Goal: Task Accomplishment & Management: Manage account settings

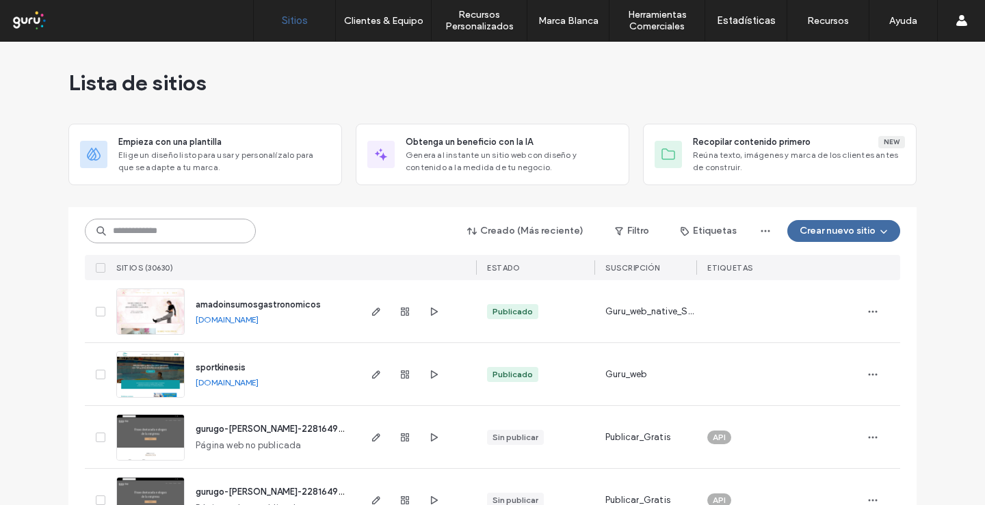
click at [180, 232] on input at bounding box center [170, 231] width 171 height 25
paste input "********"
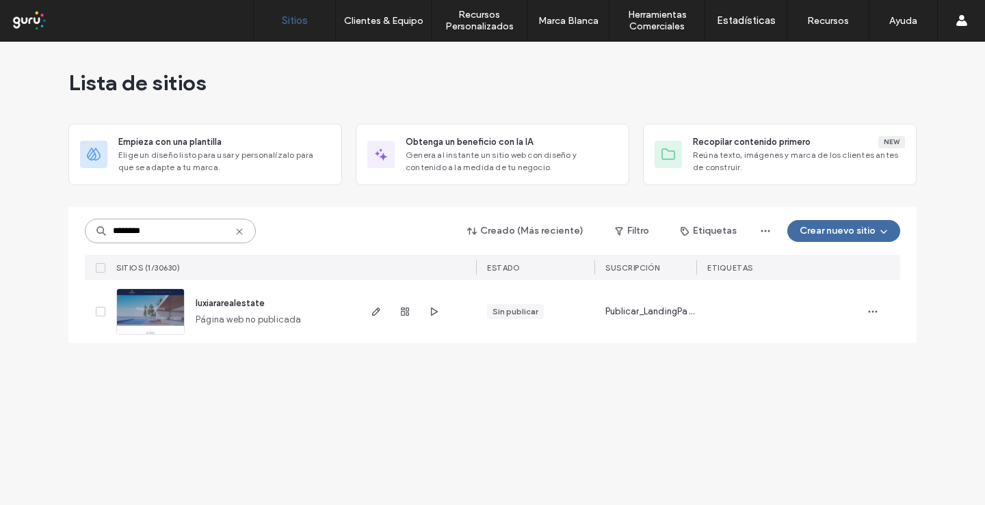
type input "********"
click at [154, 316] on img at bounding box center [150, 335] width 67 height 93
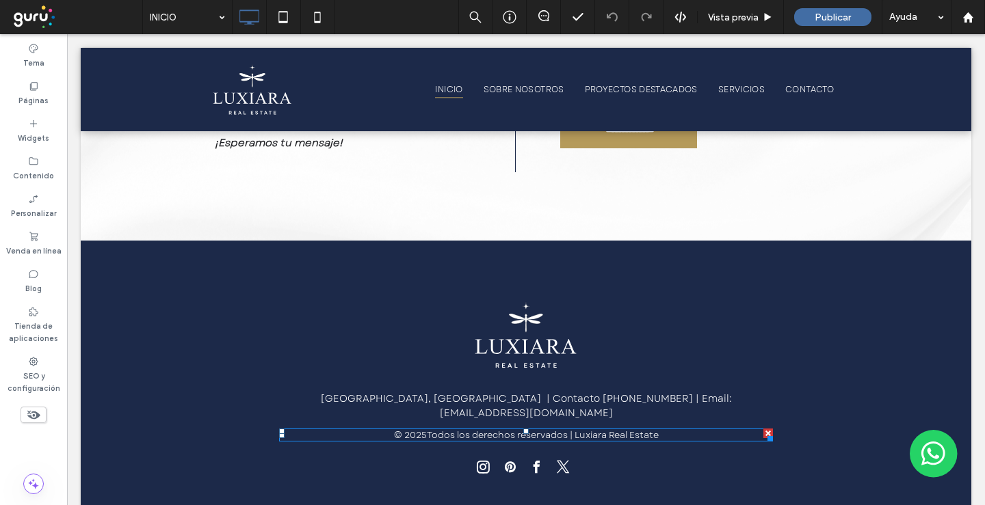
scroll to position [3718, 0]
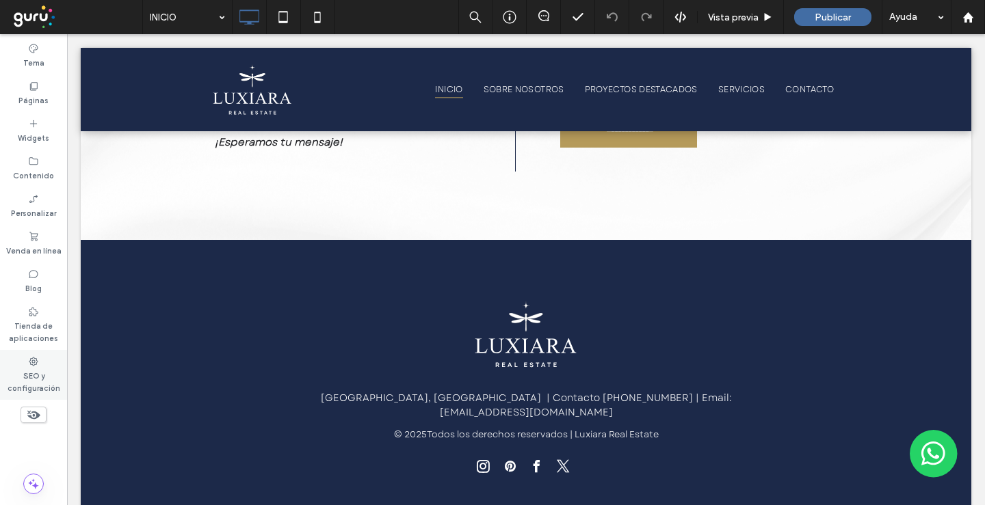
click at [25, 384] on label "SEO y configuración" at bounding box center [33, 380] width 67 height 27
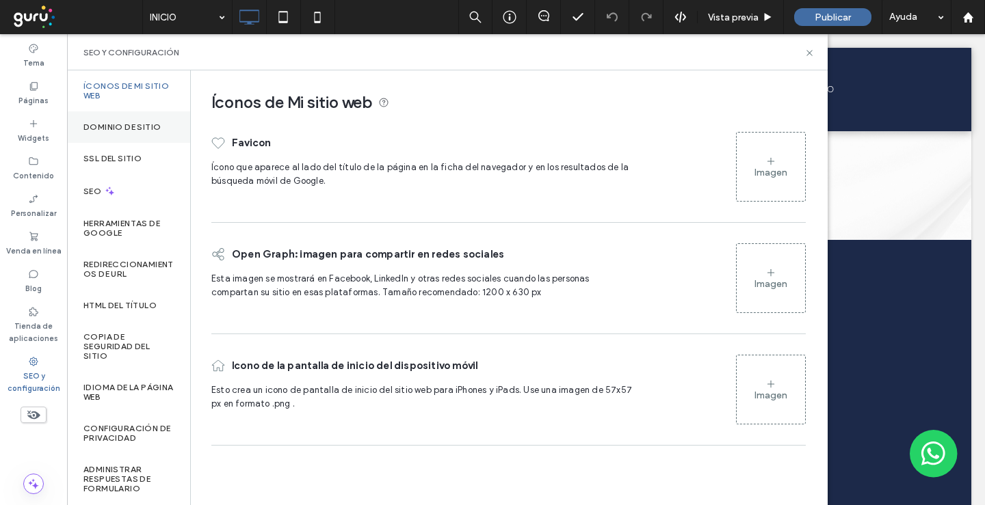
click at [124, 124] on label "Dominio de sitio" at bounding box center [121, 127] width 77 height 10
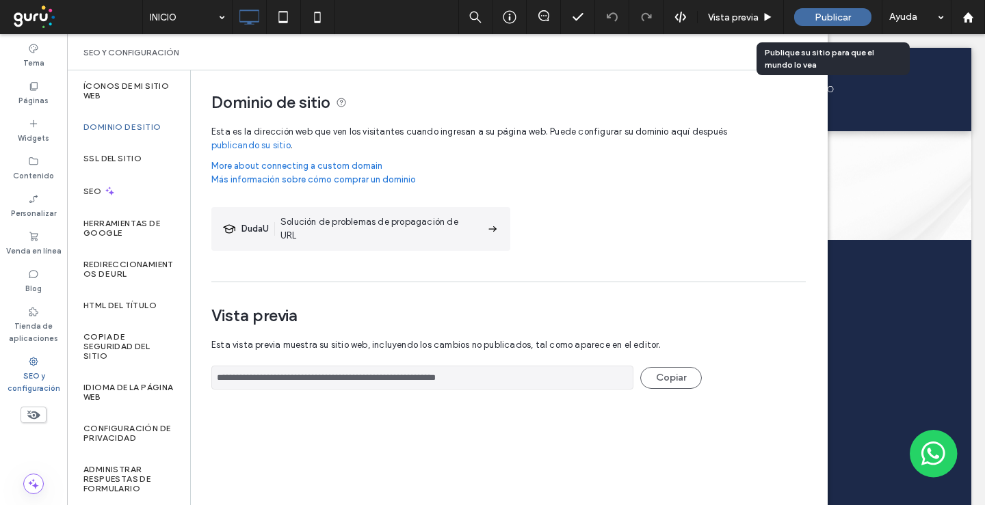
click at [836, 20] on span "Publicar" at bounding box center [832, 18] width 36 height 12
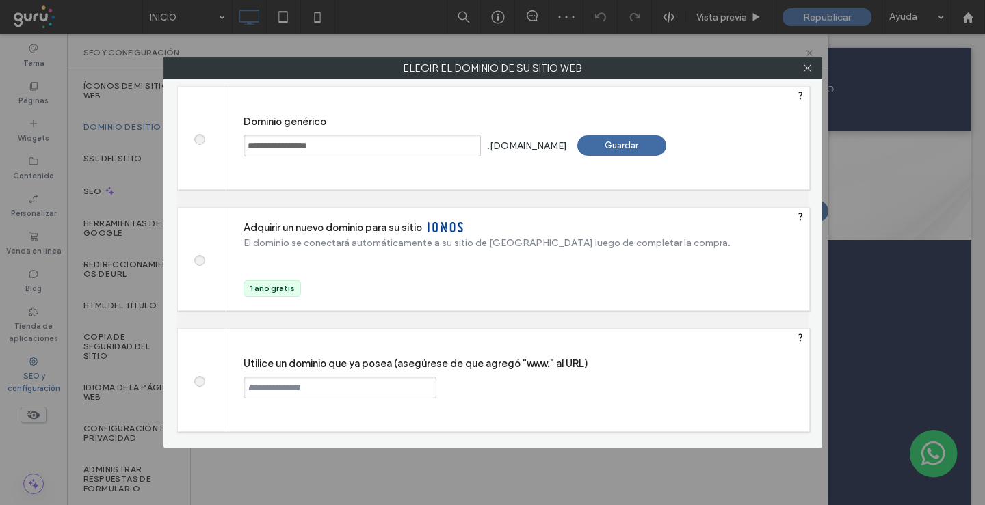
click at [353, 390] on input "text" at bounding box center [339, 388] width 193 height 22
type input "**********"
click at [498, 397] on div "Continuar" at bounding box center [488, 387] width 89 height 21
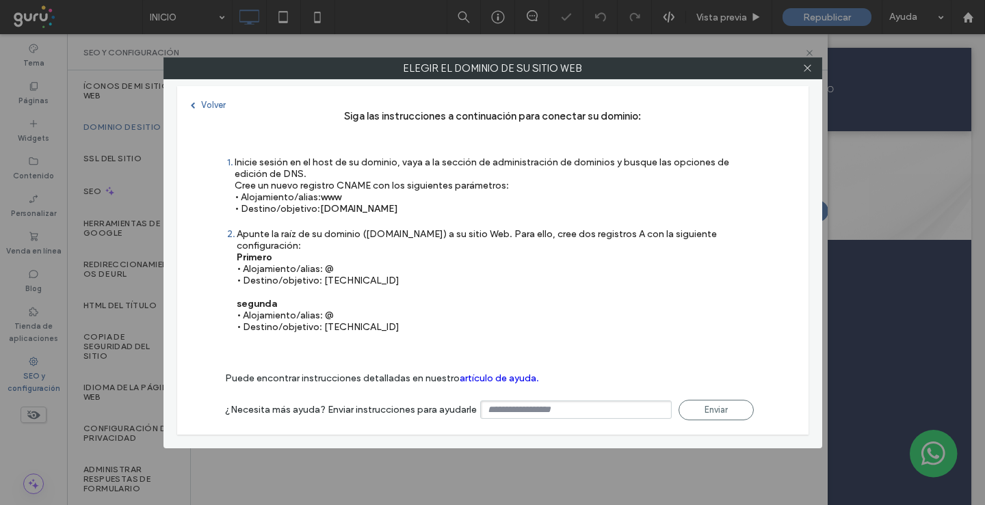
type input "**********"
click at [810, 70] on icon at bounding box center [807, 68] width 10 height 10
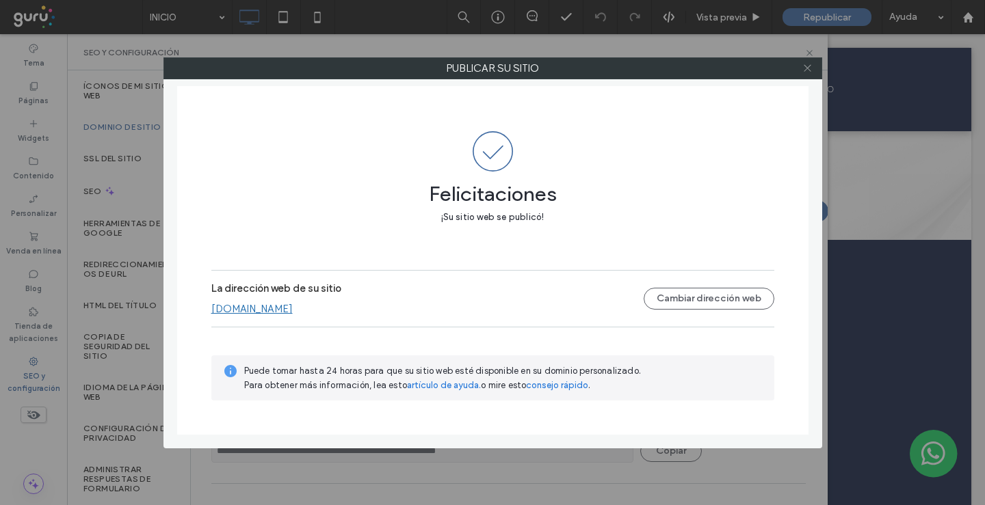
click at [808, 66] on icon at bounding box center [807, 68] width 10 height 10
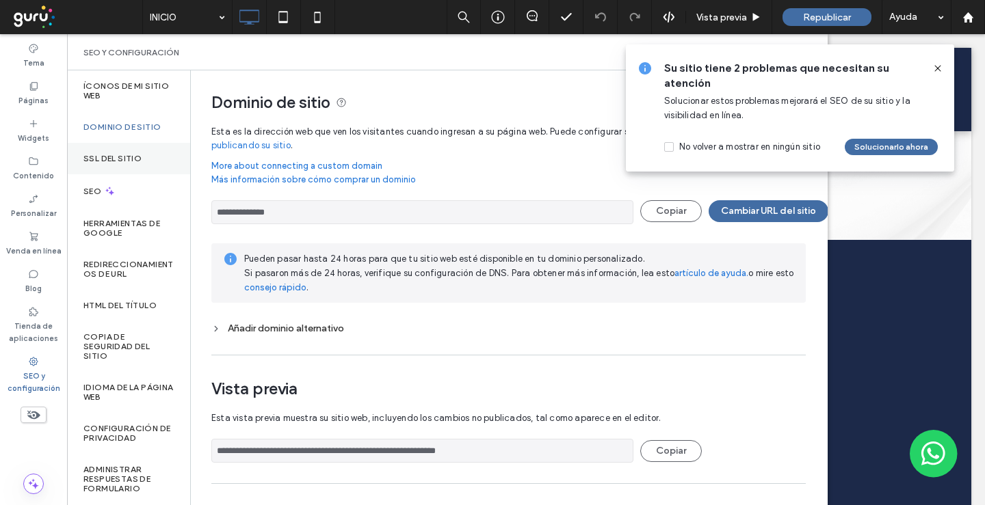
click at [94, 157] on label "SSL del sitio" at bounding box center [112, 159] width 58 height 10
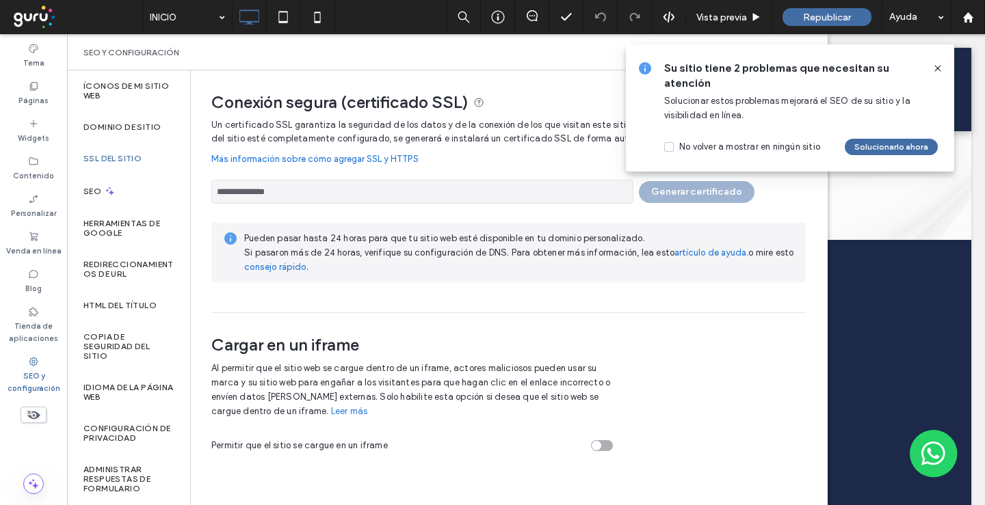
click at [714, 194] on div "**********" at bounding box center [508, 188] width 594 height 31
click at [937, 68] on use at bounding box center [937, 68] width 6 height 6
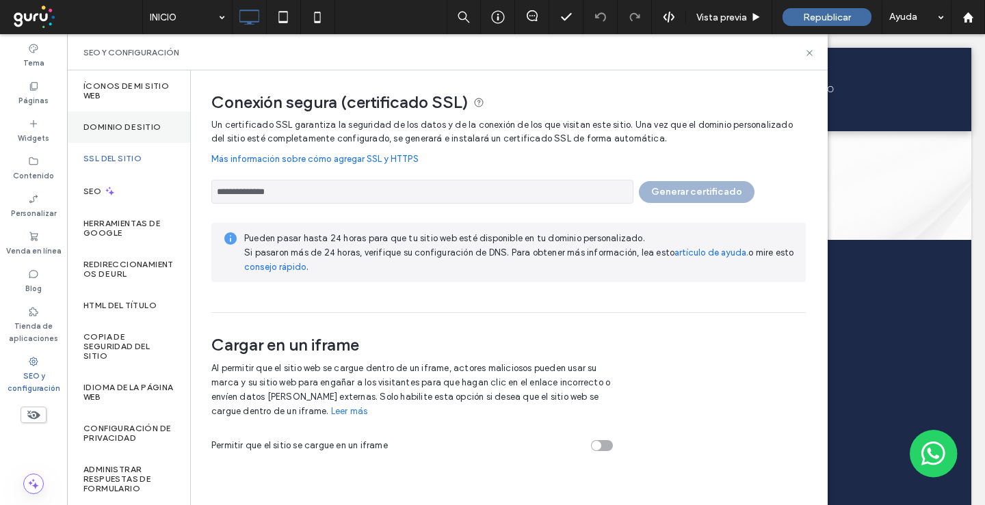
click at [125, 124] on label "Dominio de sitio" at bounding box center [121, 127] width 77 height 10
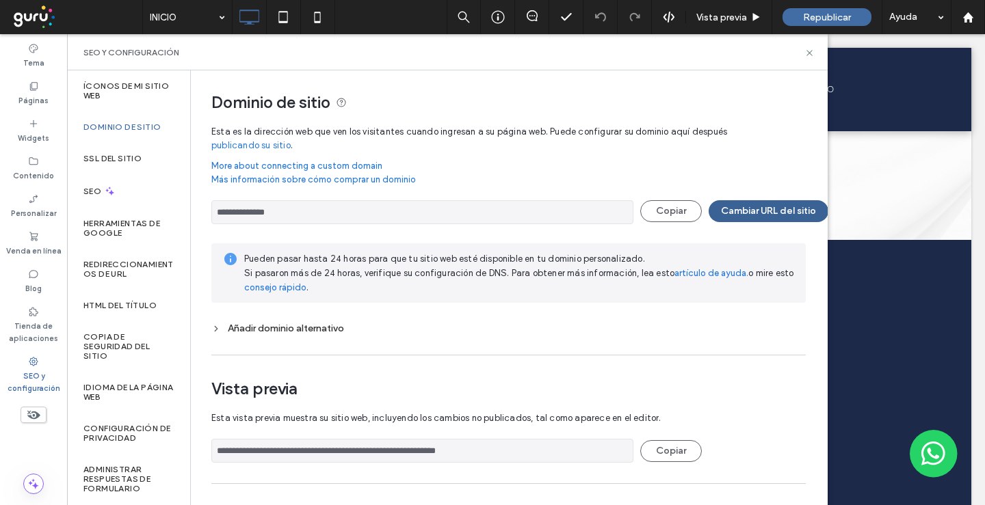
click at [734, 215] on button "Cambiar URL del sitio" at bounding box center [768, 211] width 120 height 22
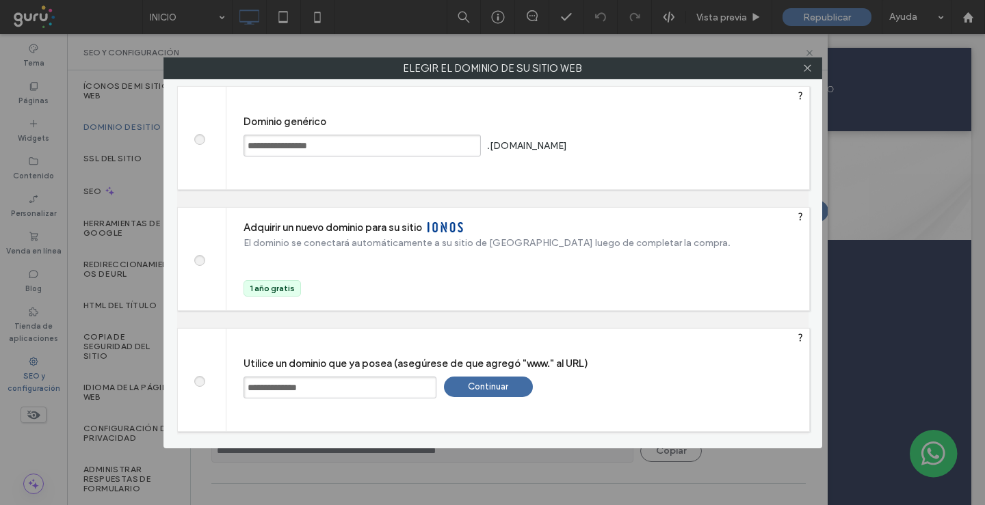
drag, startPoint x: 336, startPoint y: 388, endPoint x: 272, endPoint y: 386, distance: 64.3
click at [272, 386] on input "**********" at bounding box center [339, 388] width 193 height 22
click at [480, 392] on div "Continuar" at bounding box center [488, 387] width 89 height 21
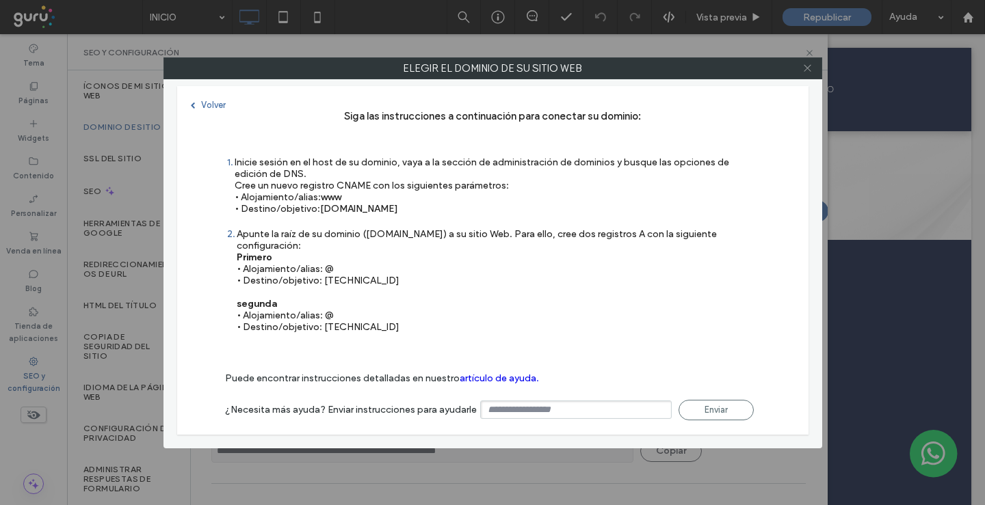
click at [805, 69] on icon at bounding box center [807, 68] width 10 height 10
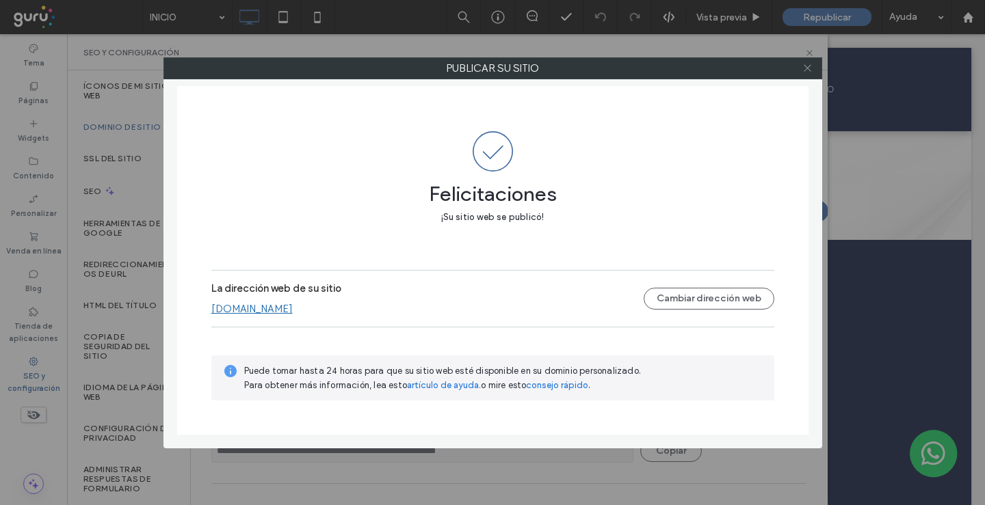
click at [807, 70] on icon at bounding box center [807, 68] width 10 height 10
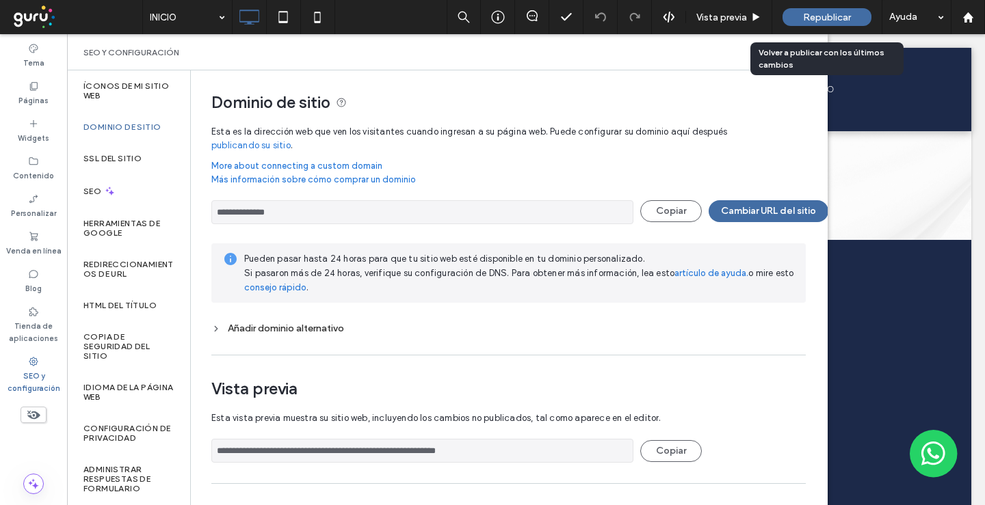
click at [827, 12] on span "Republicar" at bounding box center [827, 18] width 48 height 12
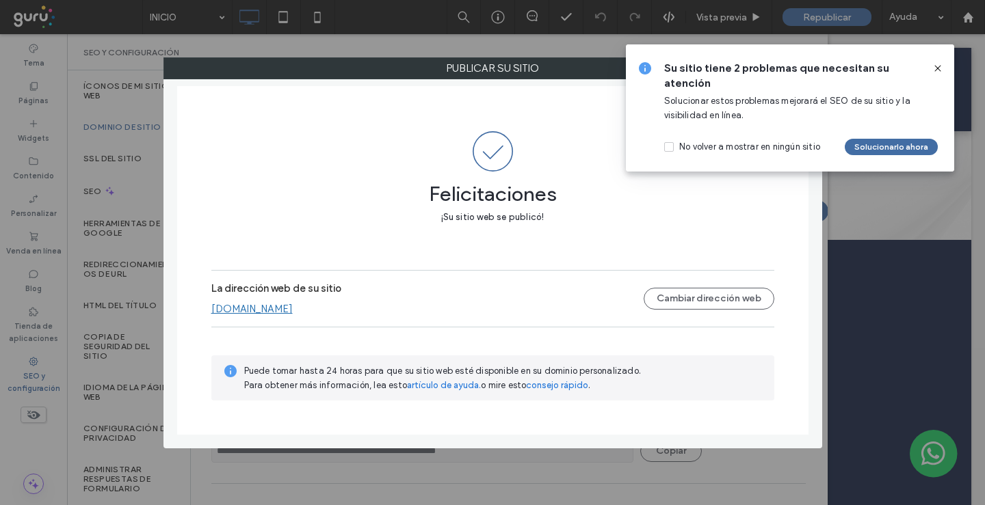
click at [938, 70] on icon at bounding box center [937, 68] width 11 height 11
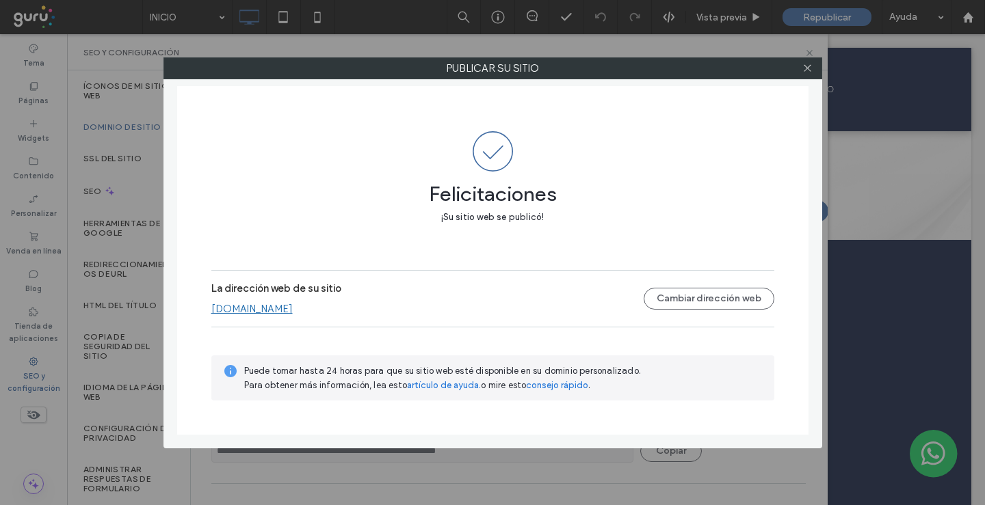
click at [805, 68] on icon at bounding box center [807, 68] width 10 height 10
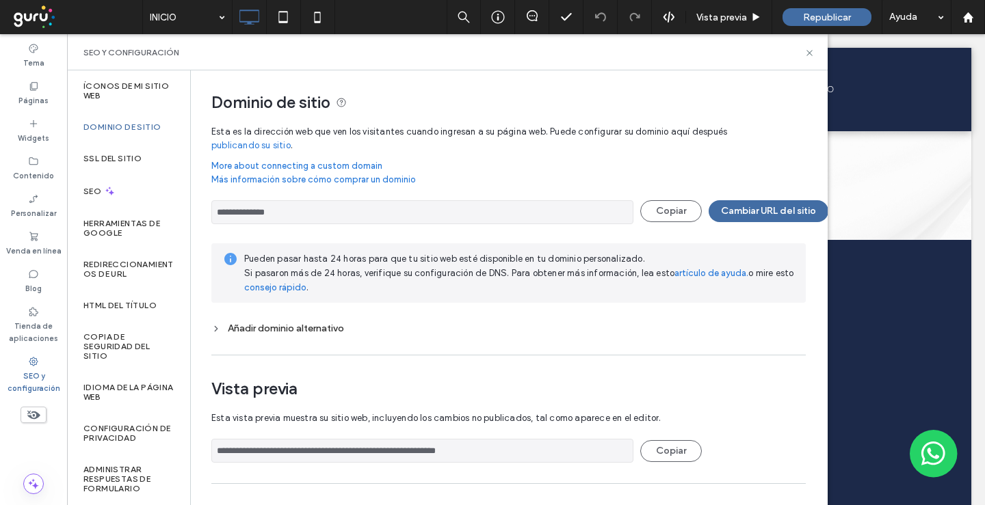
click at [819, 16] on div "Publicar su sitio Felicitaciones ¡Su sitio web se publicó! La dirección web de …" at bounding box center [492, 252] width 985 height 505
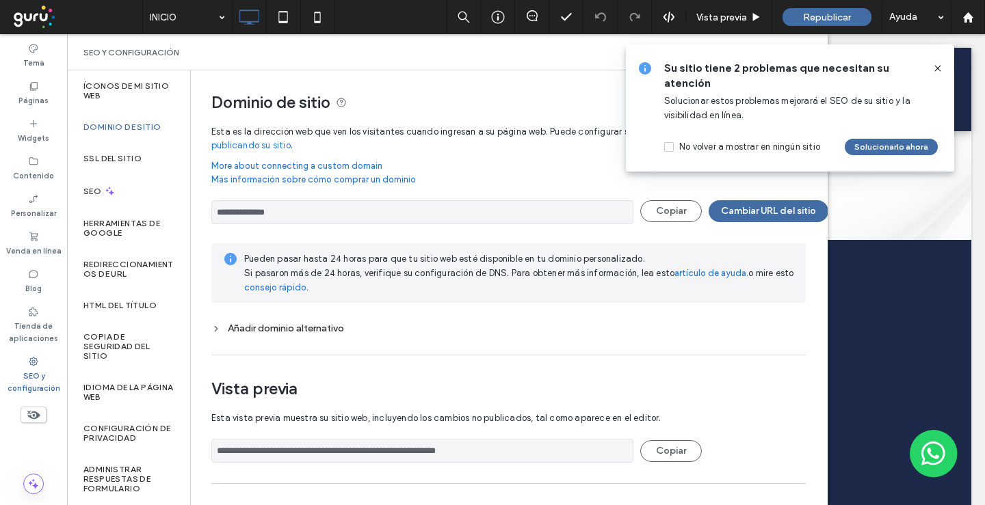
click at [942, 68] on icon at bounding box center [937, 68] width 11 height 11
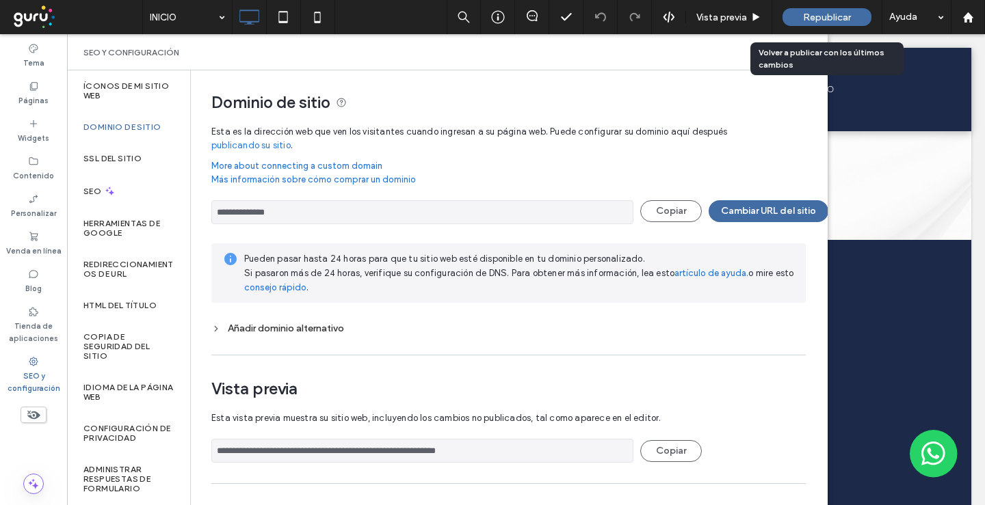
click at [825, 16] on span "Republicar" at bounding box center [827, 18] width 48 height 12
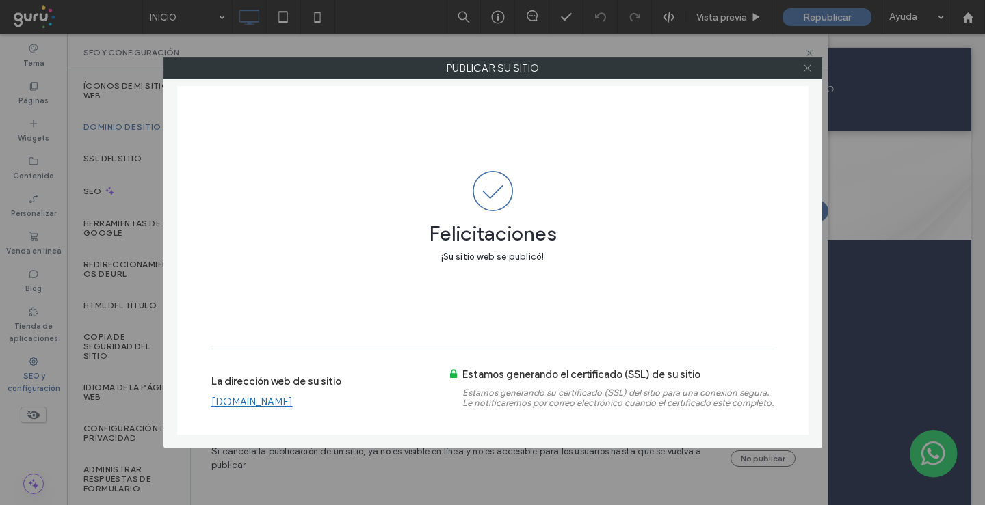
click at [809, 70] on use at bounding box center [806, 68] width 7 height 7
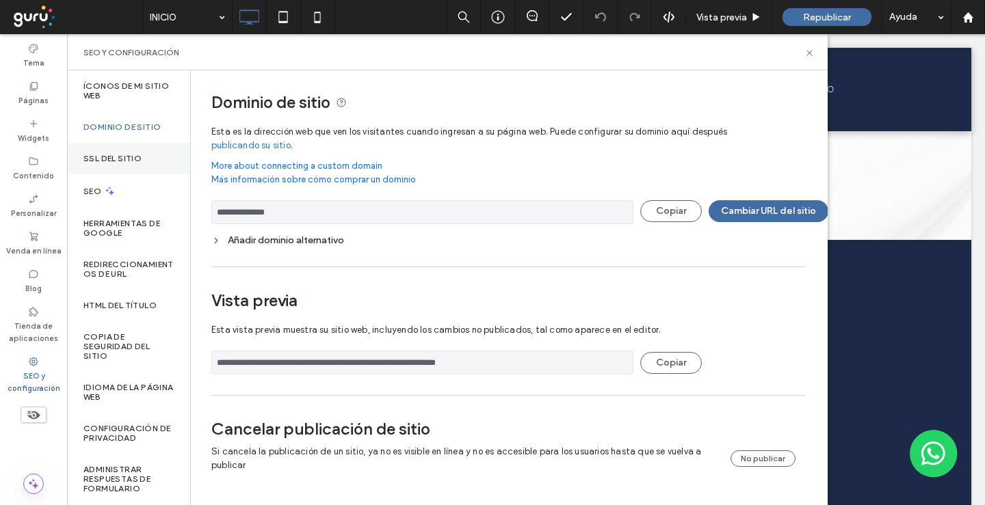
click at [92, 163] on label "SSL del sitio" at bounding box center [112, 159] width 58 height 10
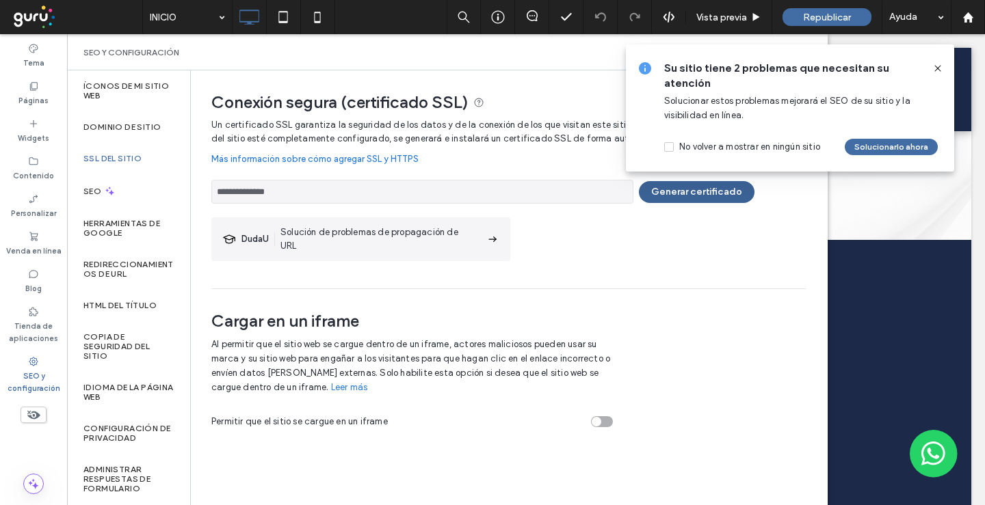
click at [702, 200] on button "Generar certificado" at bounding box center [697, 192] width 116 height 22
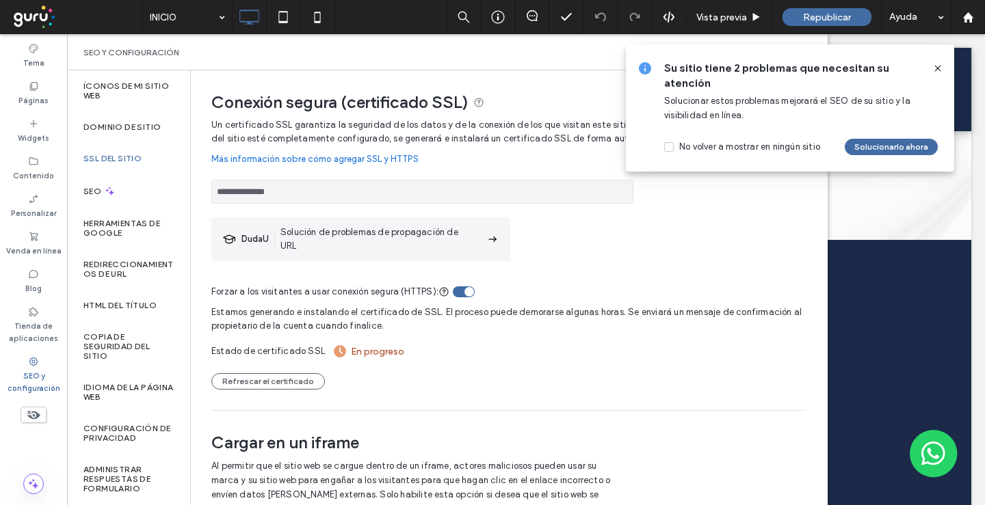
click at [937, 68] on use at bounding box center [937, 68] width 6 height 6
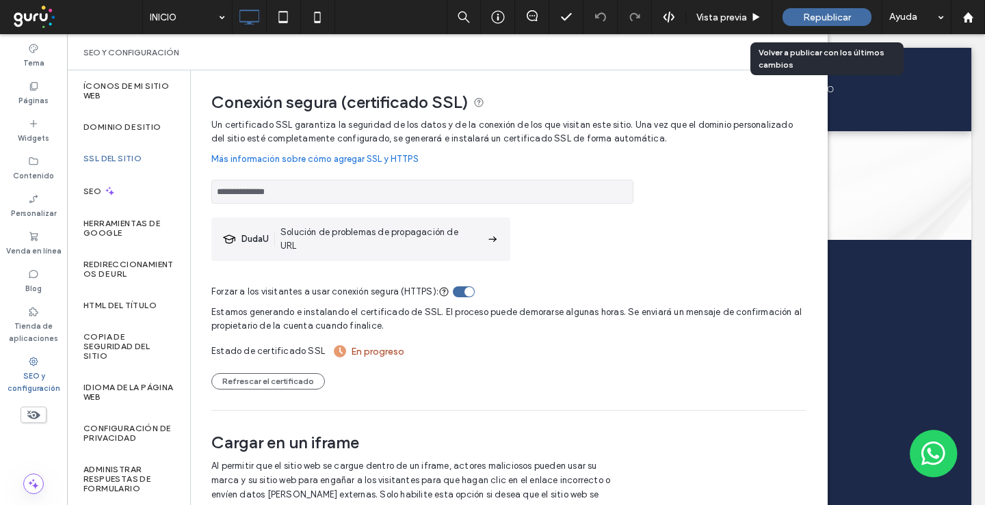
click at [845, 18] on span "Republicar" at bounding box center [827, 18] width 48 height 12
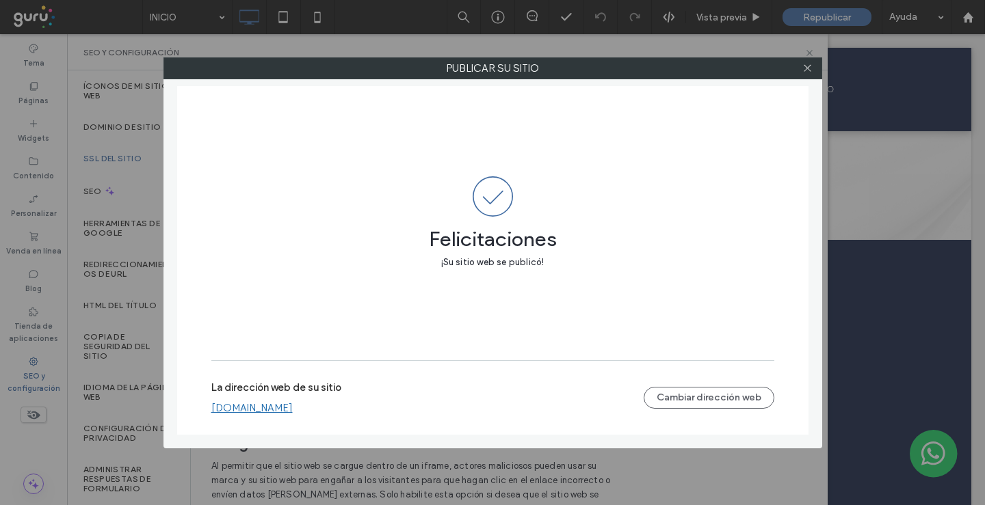
click at [263, 410] on link "[DOMAIN_NAME]" at bounding box center [251, 408] width 81 height 12
click at [802, 65] on icon at bounding box center [807, 68] width 10 height 10
